Goal: Transaction & Acquisition: Download file/media

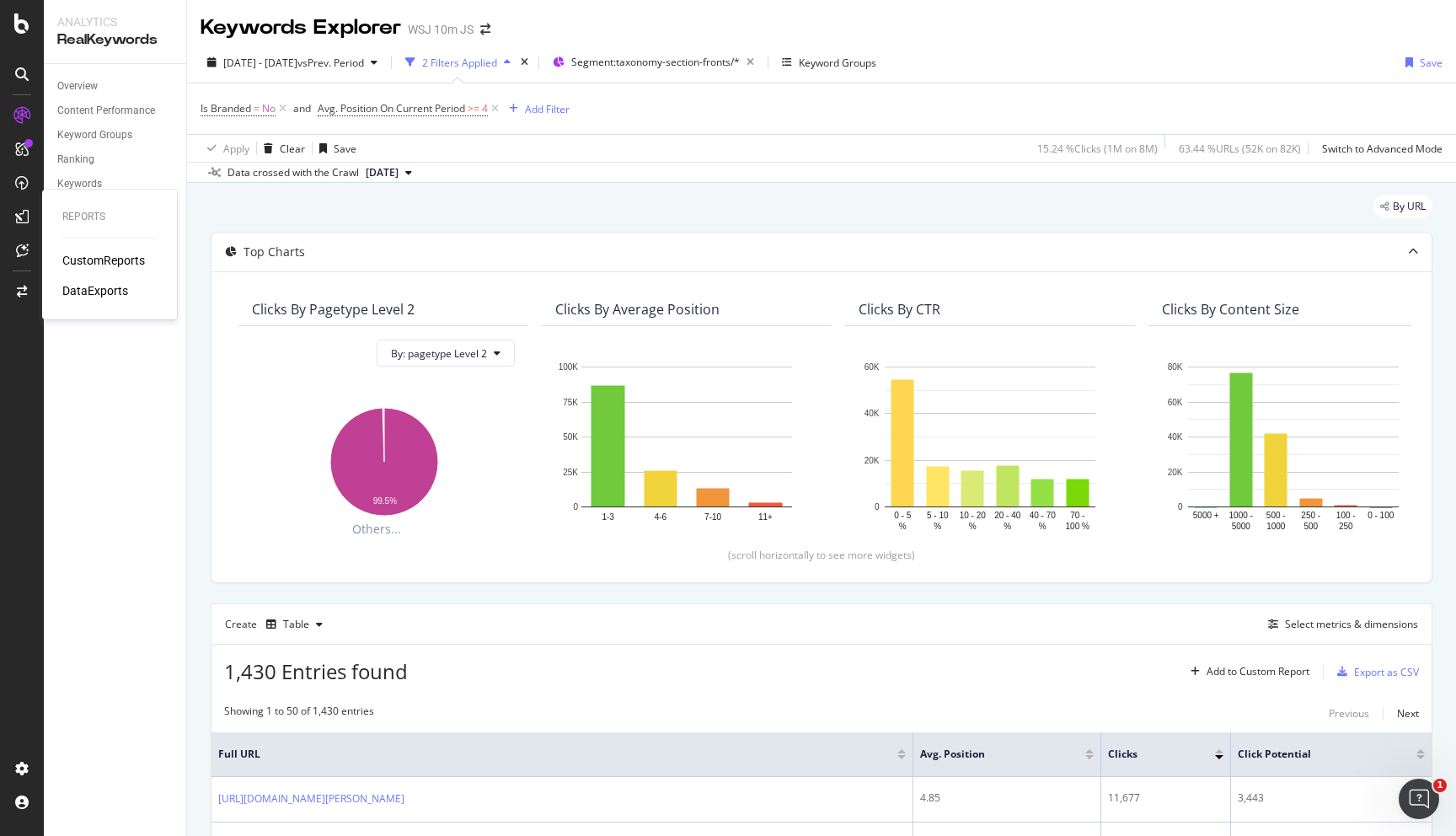
click at [74, 269] on div "CustomReports DataExports" at bounding box center [109, 275] width 94 height 47
click at [77, 263] on div "CustomReports" at bounding box center [103, 260] width 83 height 17
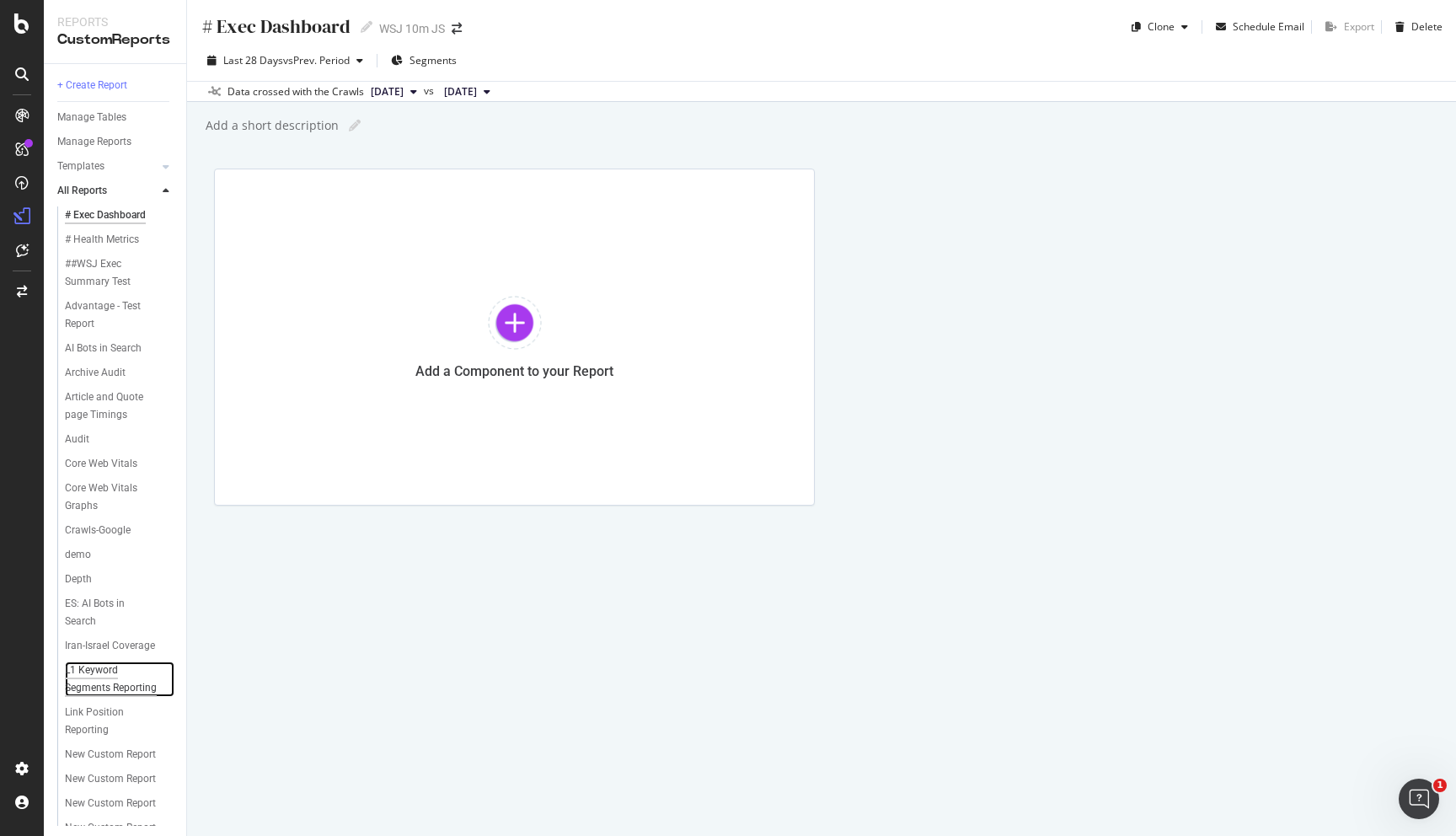
click at [111, 668] on div "L1 Keyword Segments Reporting" at bounding box center [114, 679] width 99 height 36
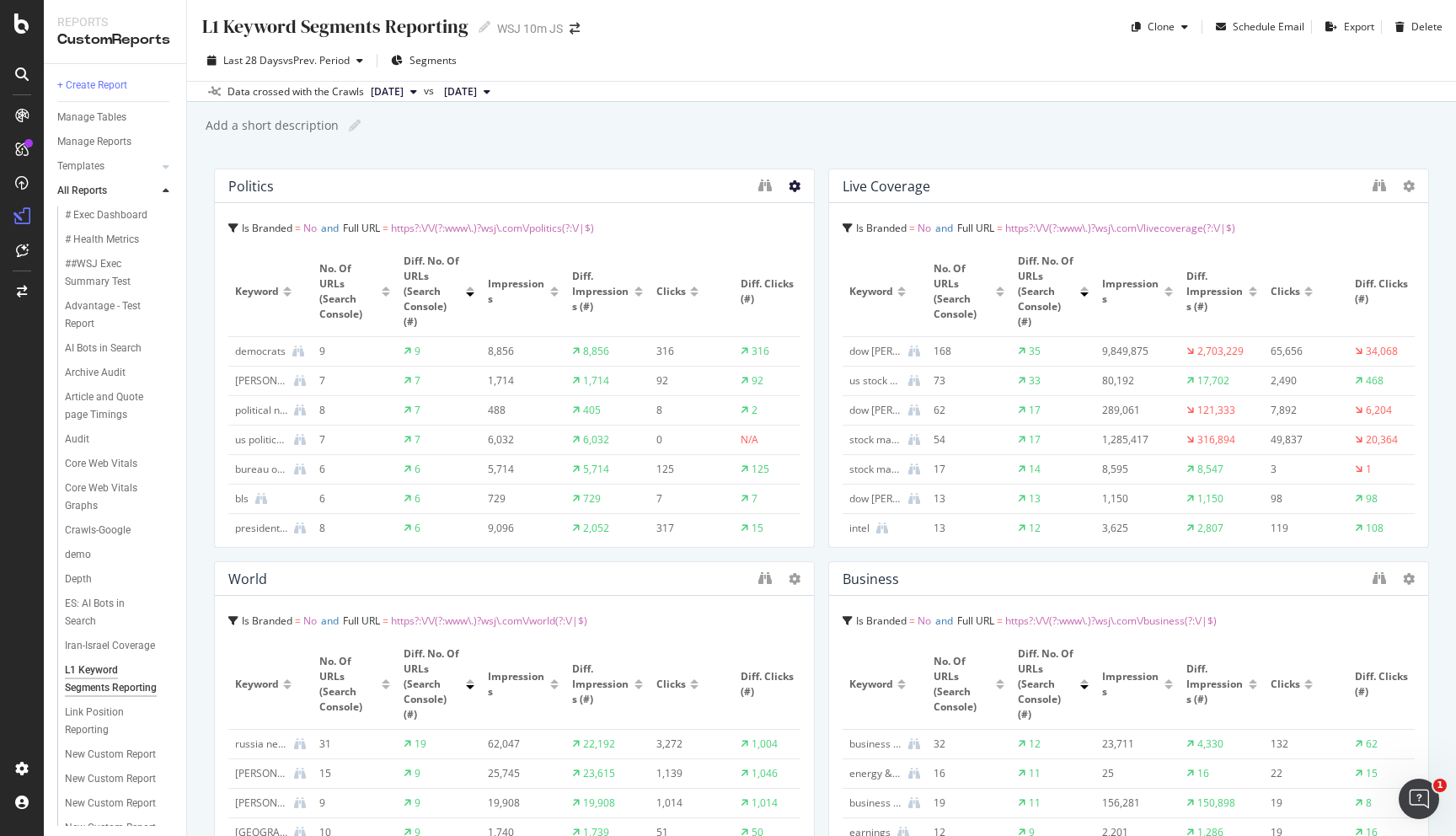
click at [797, 185] on icon at bounding box center [795, 186] width 12 height 12
click at [768, 184] on icon "binoculars" at bounding box center [765, 185] width 13 height 13
click at [897, 181] on div "Live Coverage" at bounding box center [886, 186] width 87 height 17
click at [1381, 187] on icon "binoculars" at bounding box center [1379, 185] width 13 height 13
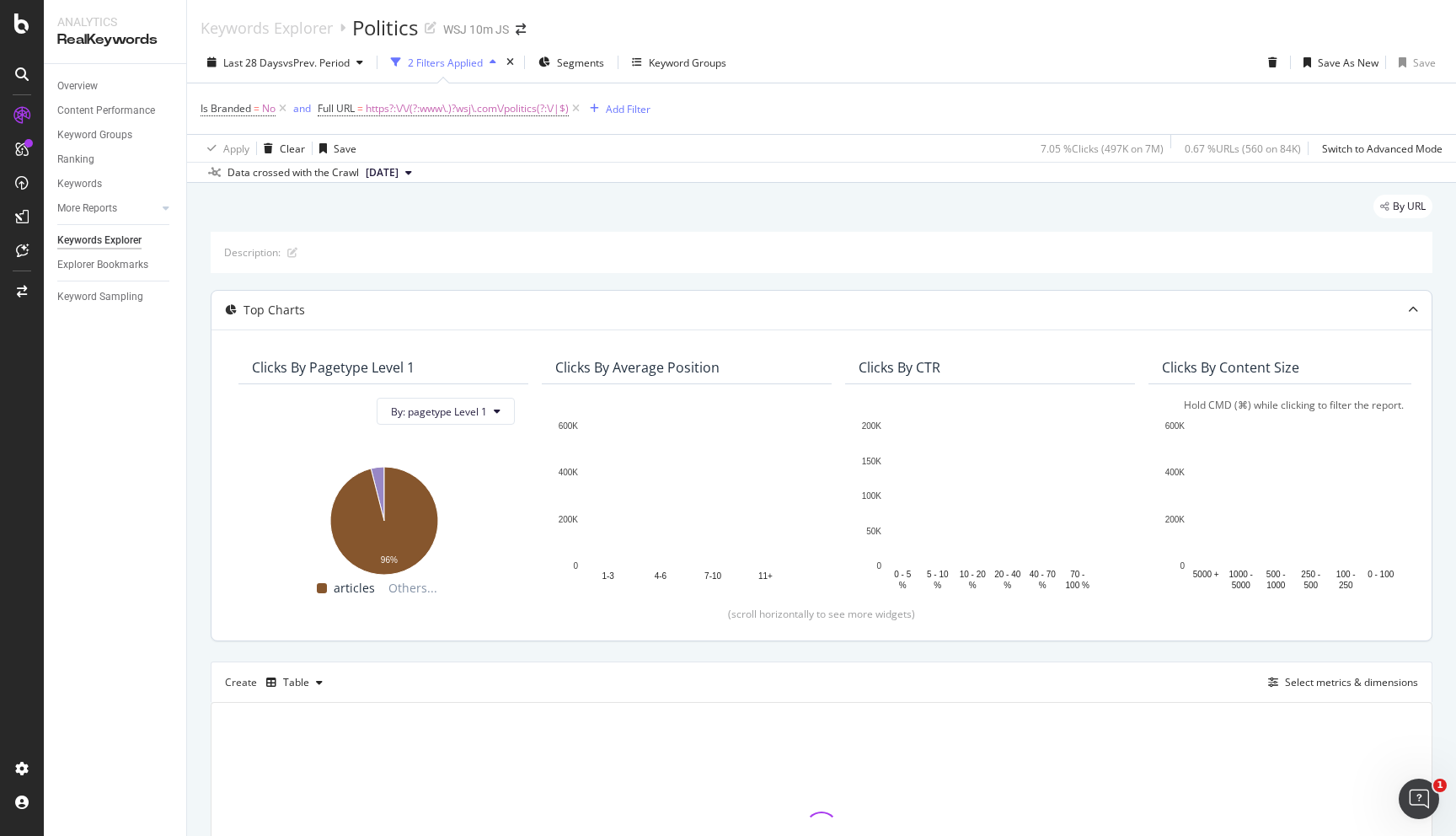
scroll to position [178, 0]
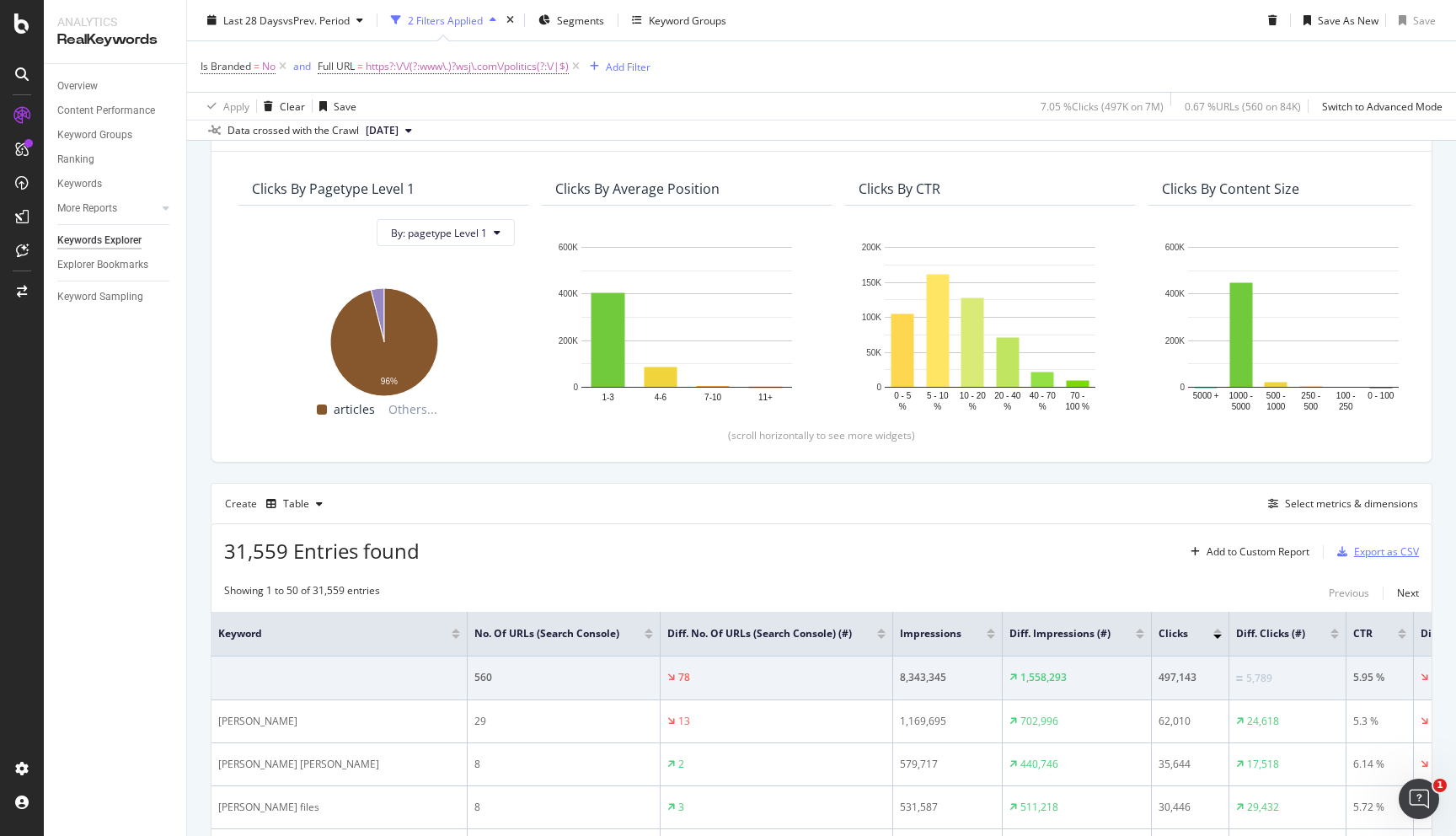
click at [1399, 548] on div "Export as CSV" at bounding box center [1386, 551] width 65 height 14
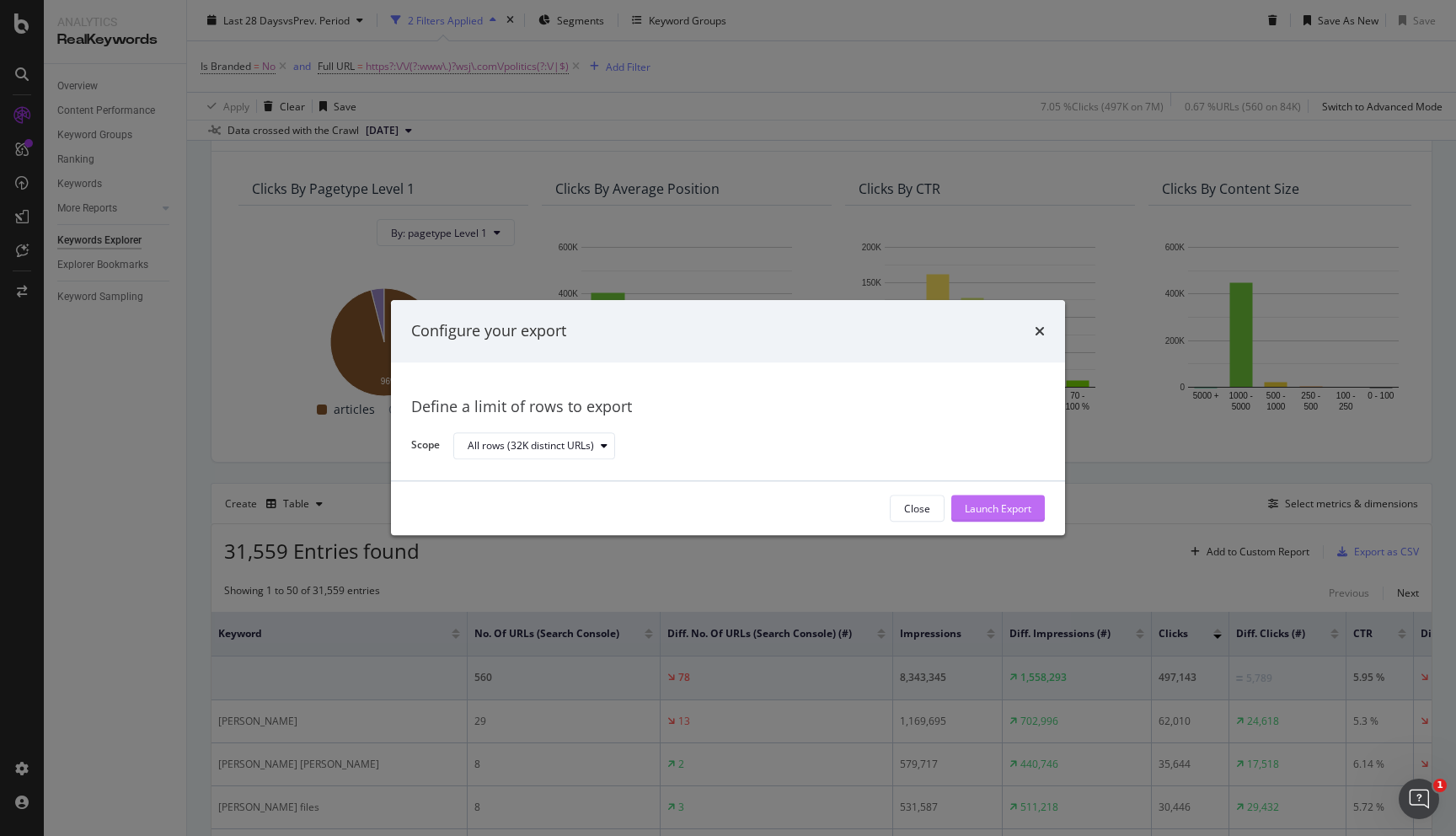
click at [966, 507] on div "Launch Export" at bounding box center [998, 508] width 67 height 14
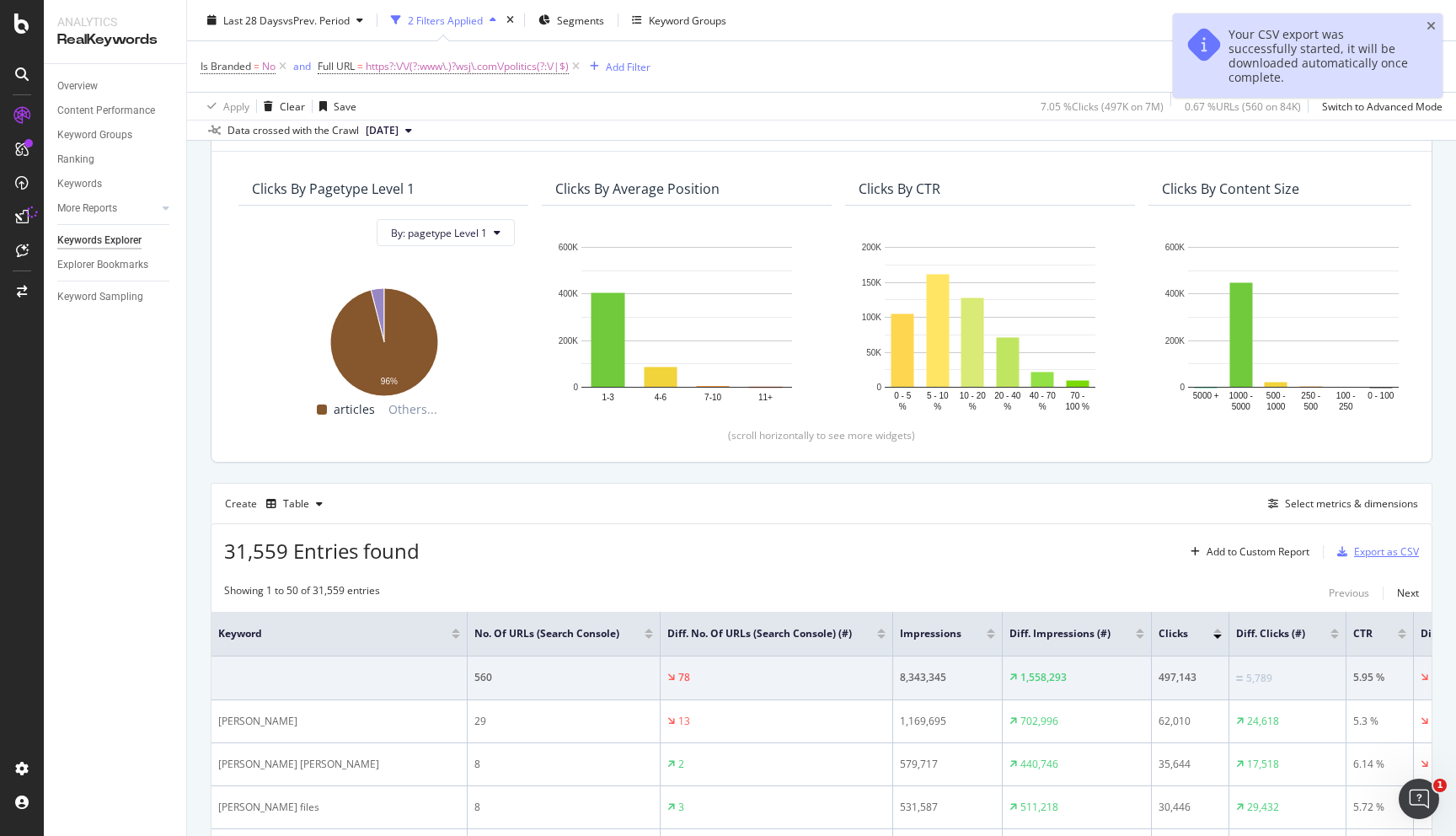
scroll to position [0, 0]
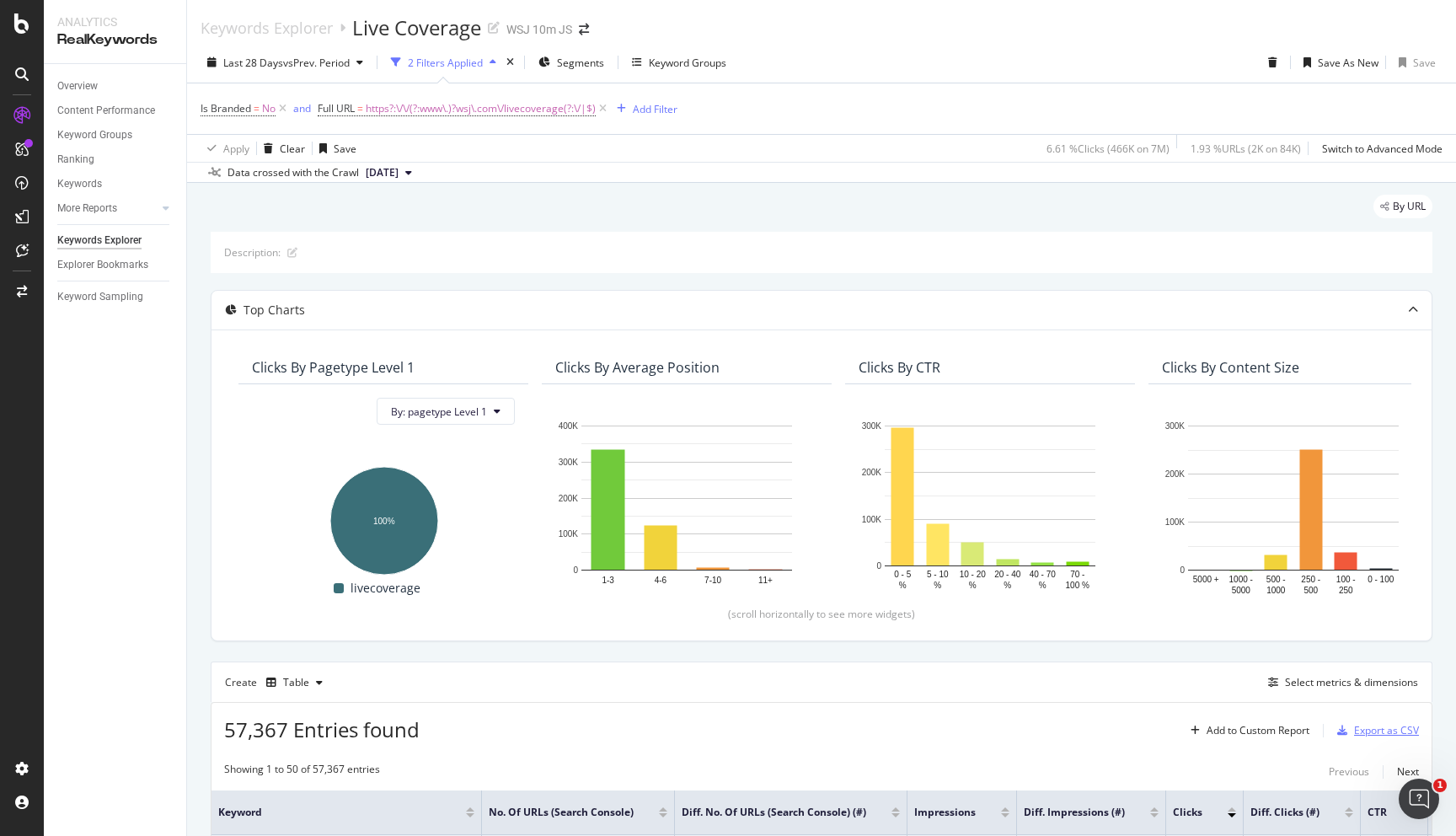
click at [1365, 726] on div "Export as CSV" at bounding box center [1386, 730] width 65 height 14
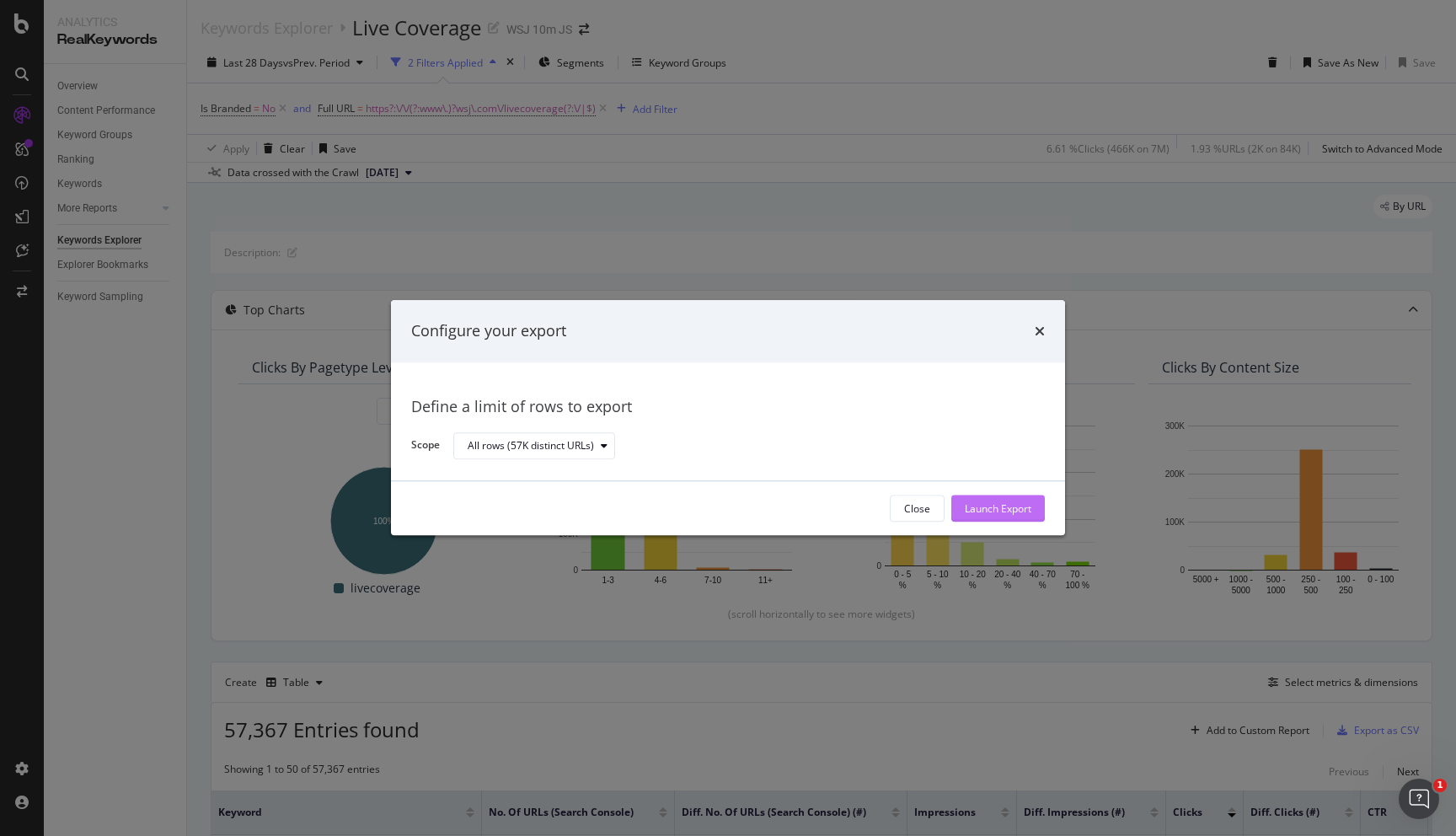
click at [1000, 509] on div "Launch Export" at bounding box center [998, 508] width 67 height 14
